Goal: Check status: Check status

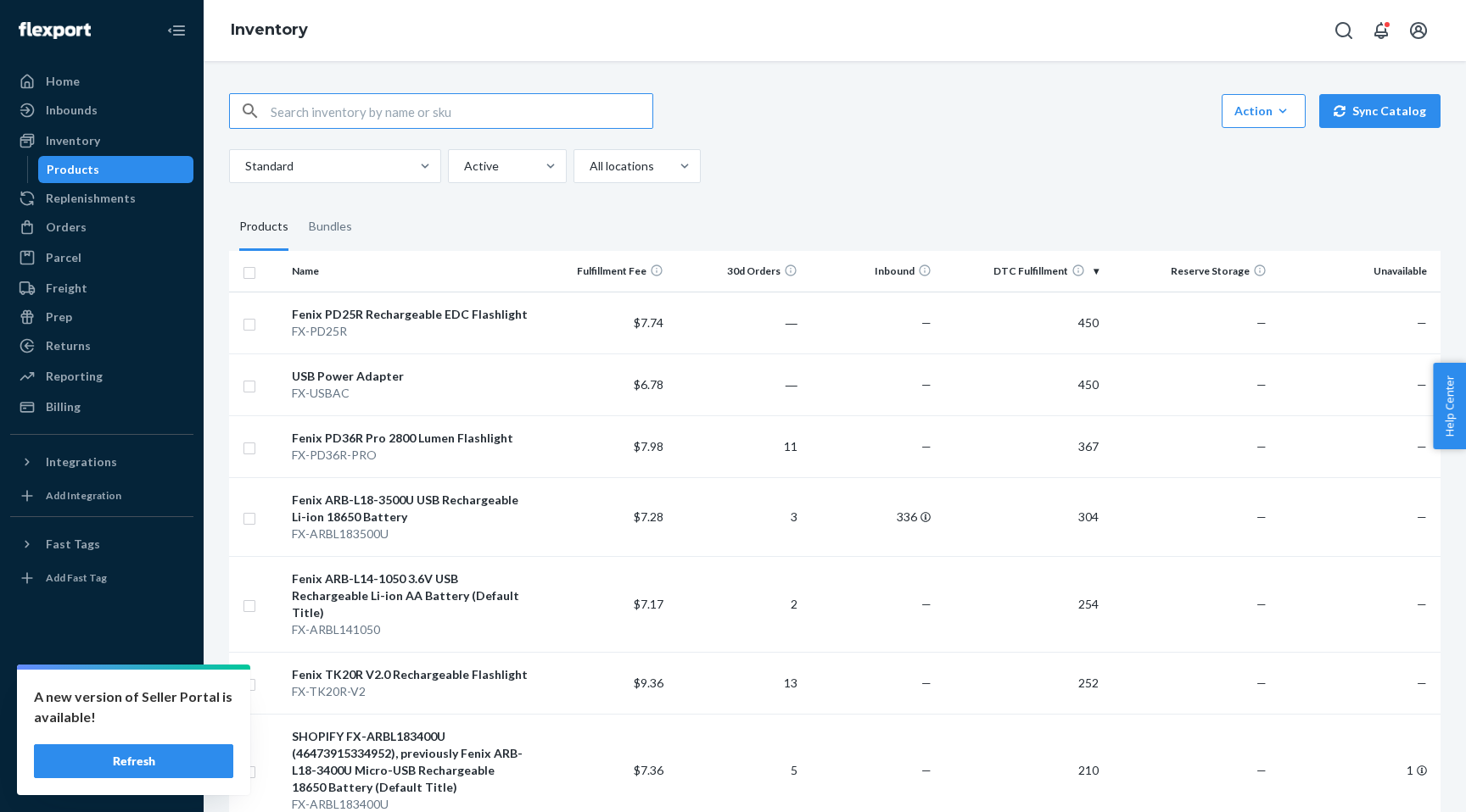
scroll to position [3390, 0]
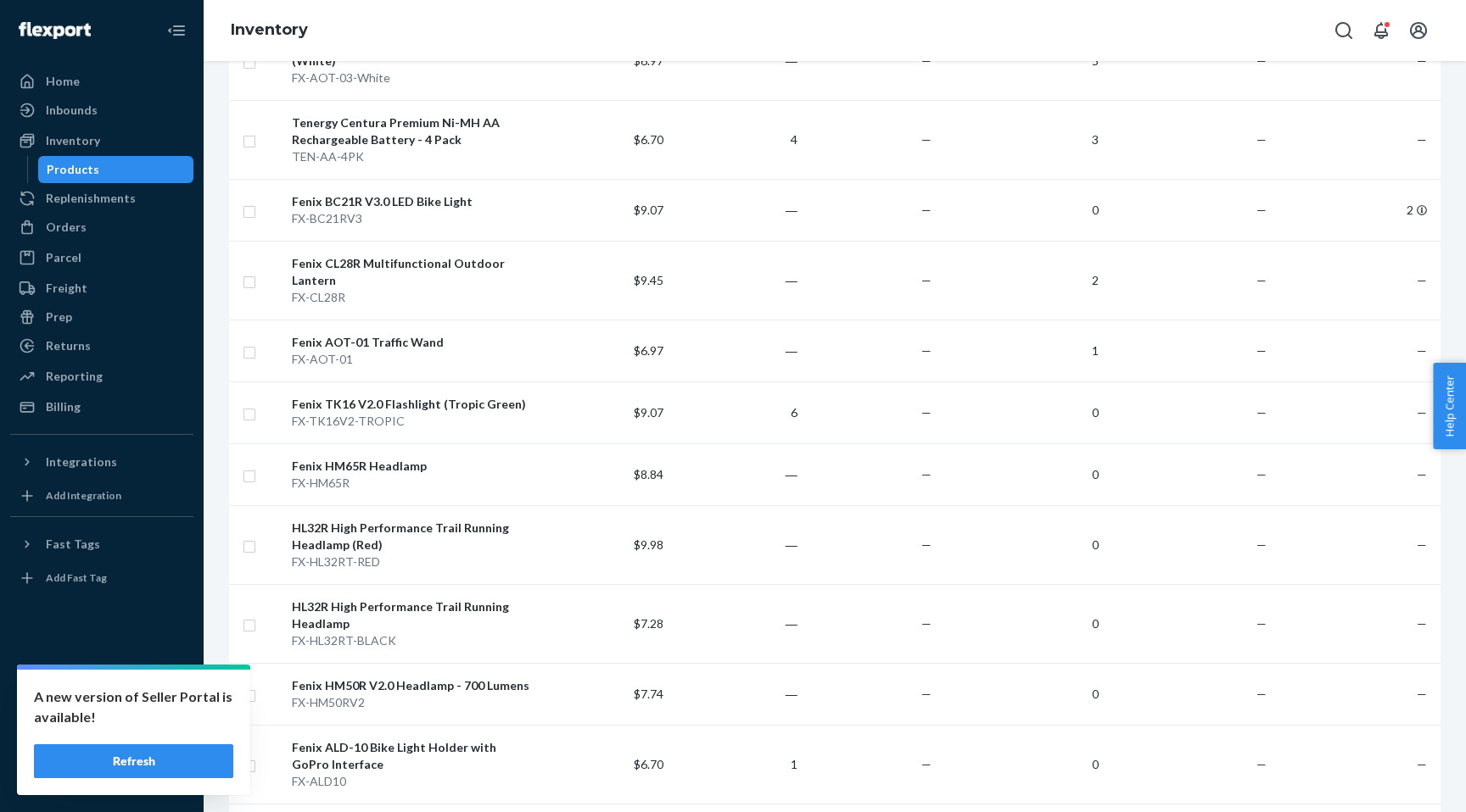
click at [112, 766] on button "Refresh" at bounding box center [134, 761] width 199 height 34
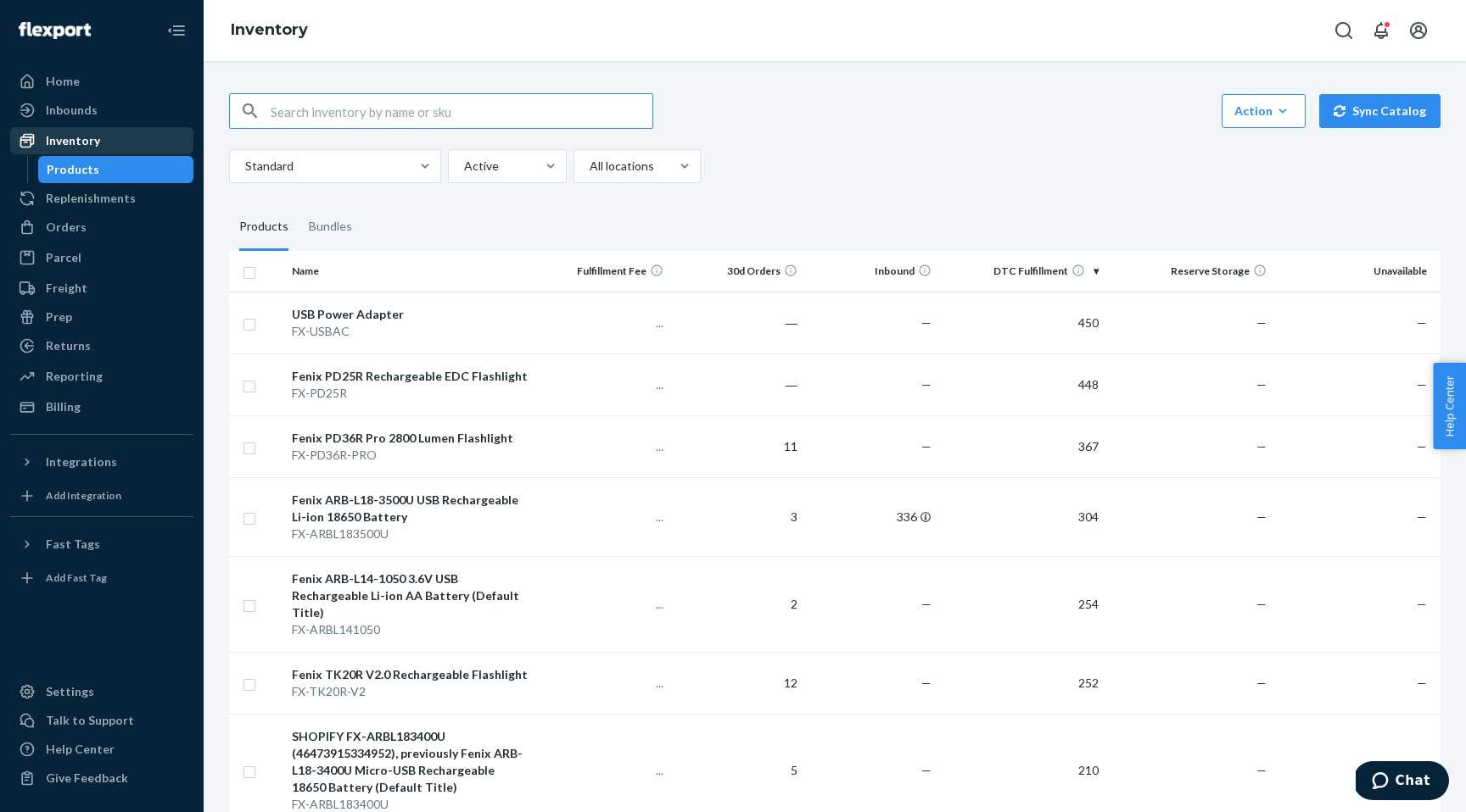
click at [92, 138] on div "Inventory" at bounding box center [73, 140] width 54 height 17
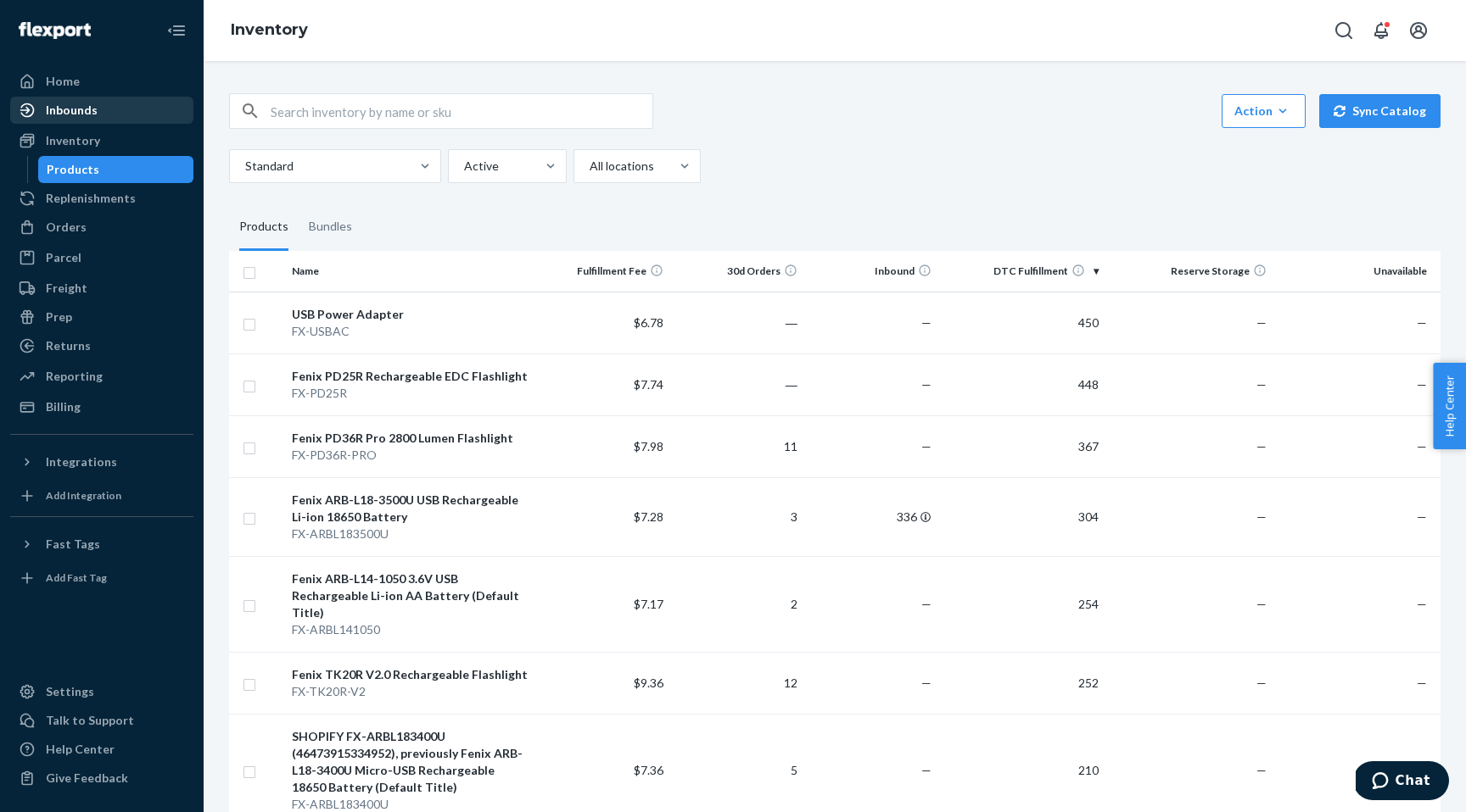
click at [76, 98] on div "Inbounds" at bounding box center [102, 110] width 180 height 24
